Goal: Task Accomplishment & Management: Manage account settings

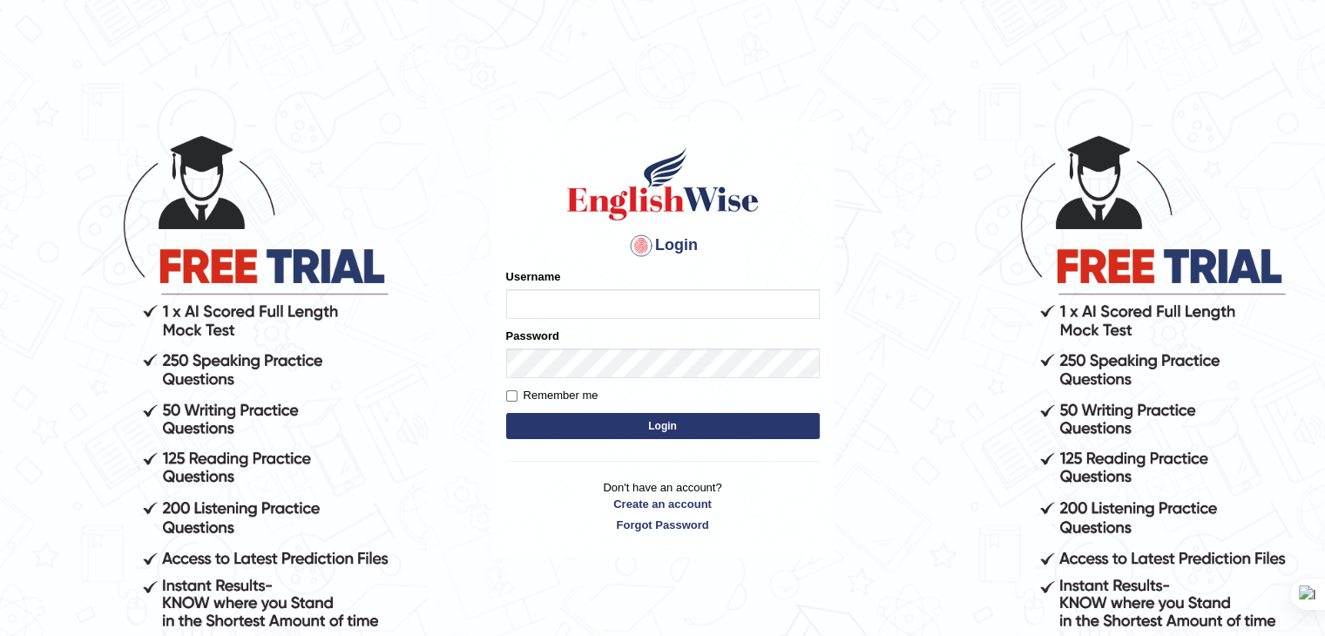
click at [545, 302] on input "Username" at bounding box center [663, 304] width 314 height 30
type input "r"
type input "rohi32"
click at [506, 413] on button "Login" at bounding box center [663, 426] width 314 height 26
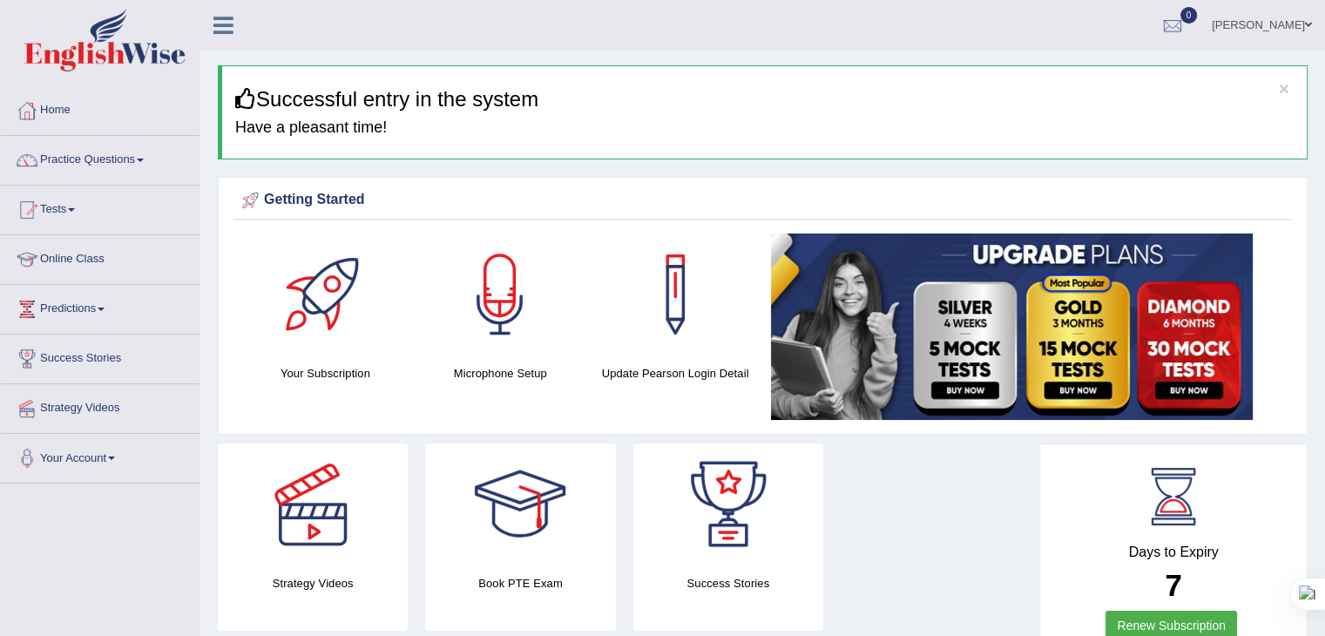
click at [1270, 22] on link "Rohina Khaled" at bounding box center [1262, 22] width 126 height 45
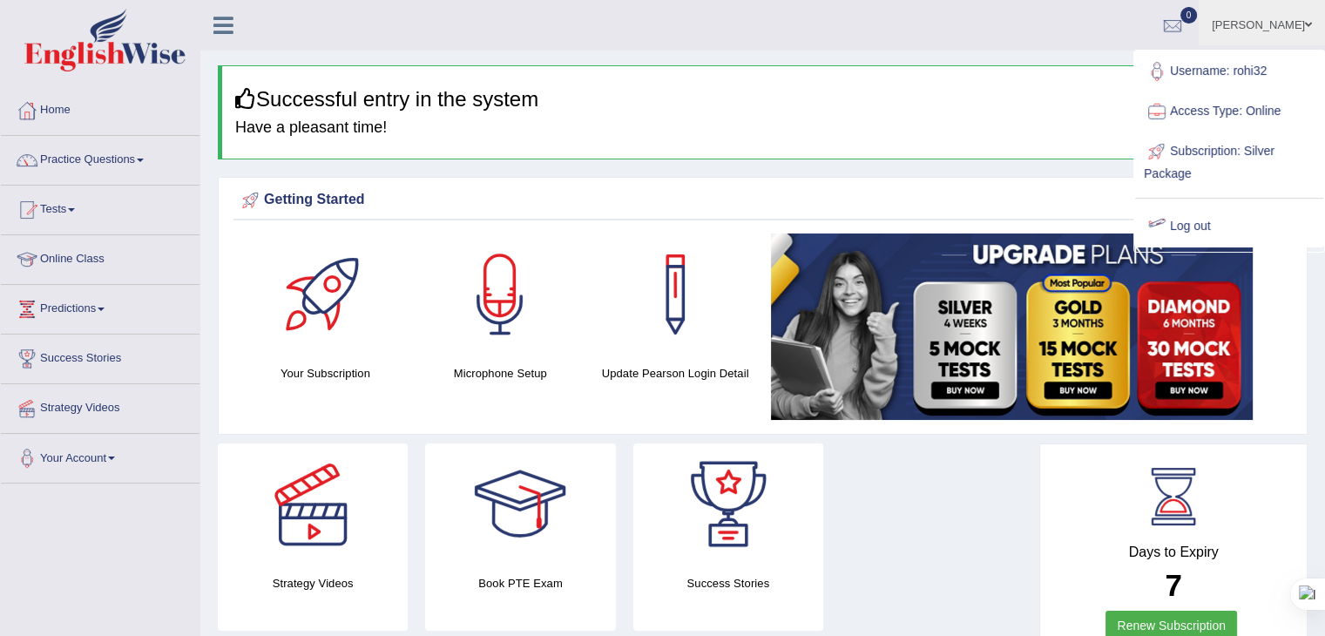
click at [1189, 220] on link "Log out" at bounding box center [1229, 227] width 188 height 40
